Goal: Information Seeking & Learning: Find specific page/section

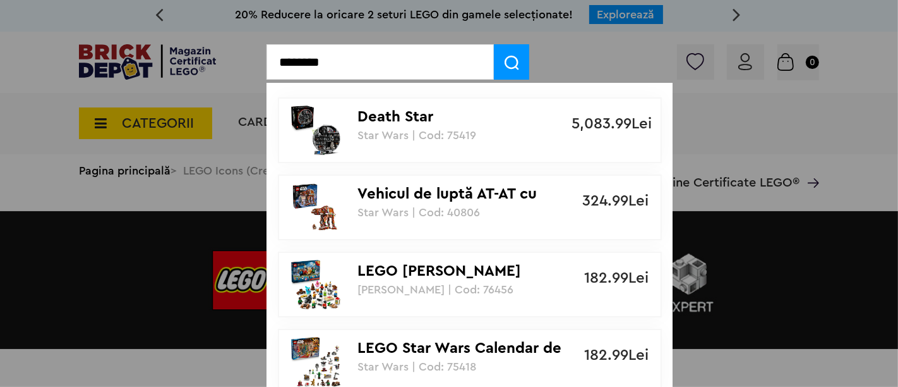
type input "********"
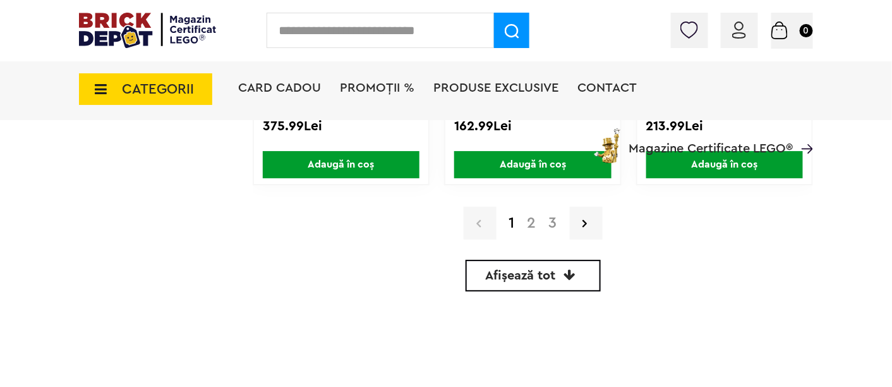
scroll to position [2961, 0]
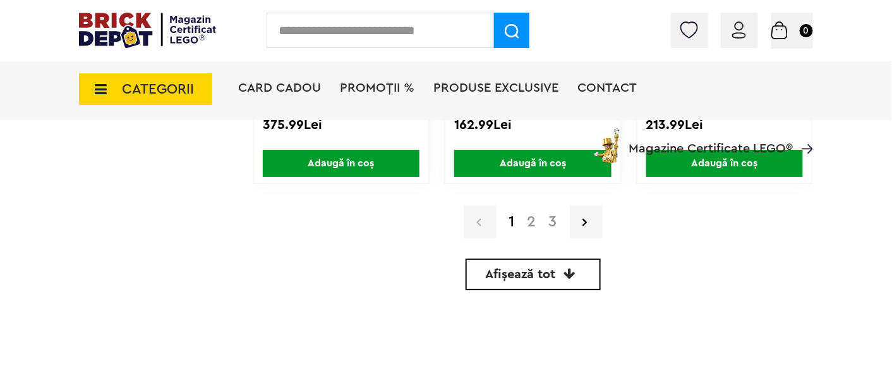
click at [540, 282] on link "Afișează tot" at bounding box center [532, 274] width 135 height 32
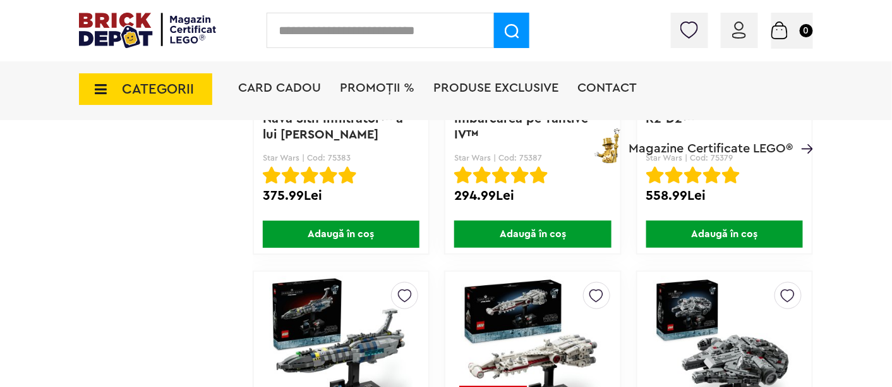
scroll to position [4749, 0]
